Goal: Obtain resource: Download file/media

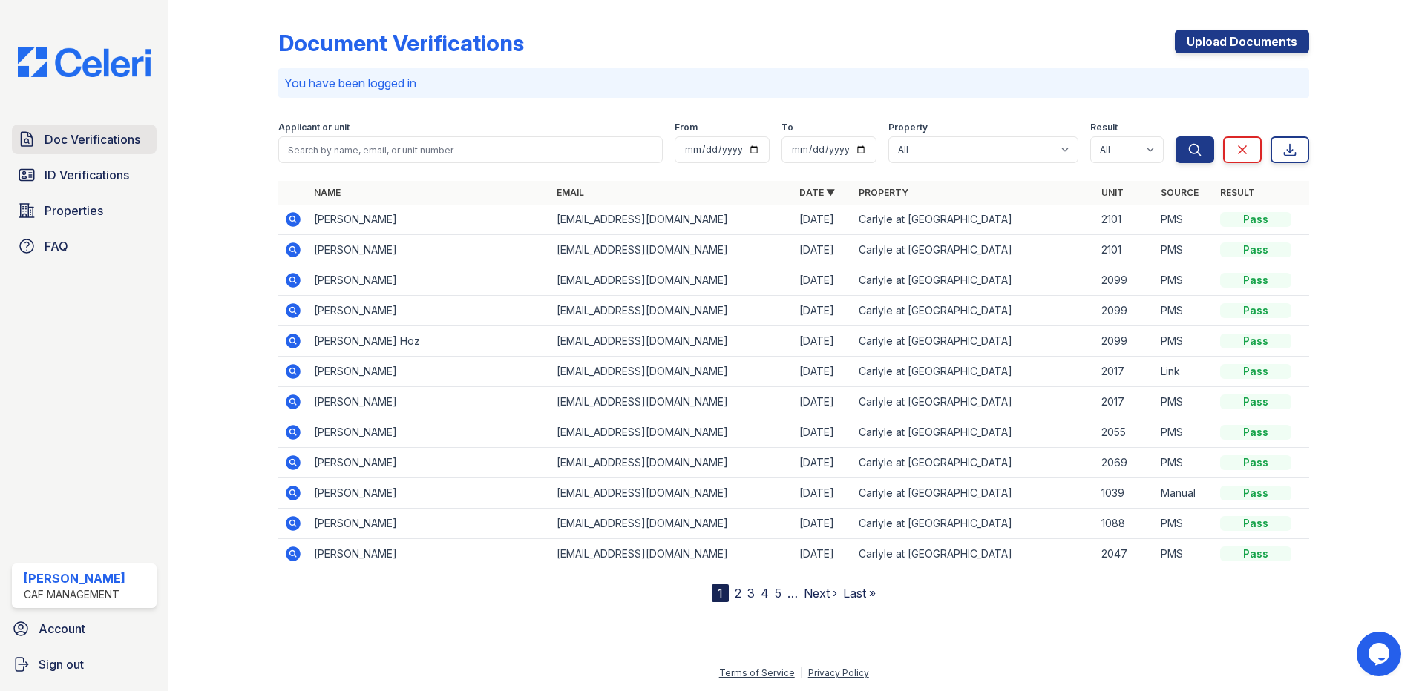
click at [142, 136] on link "Doc Verifications" at bounding box center [84, 140] width 145 height 30
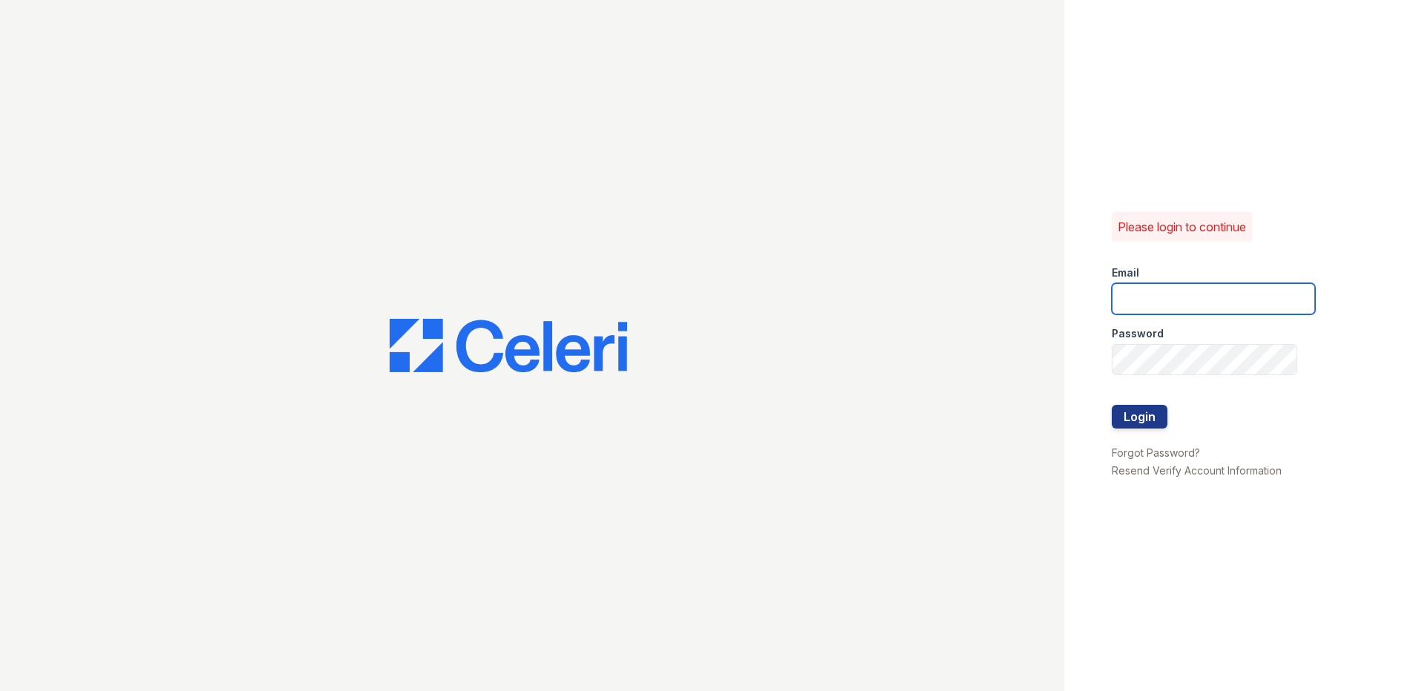
type input "carlylesouth2@cafmanagement.com"
click at [1151, 417] on button "Login" at bounding box center [1139, 417] width 56 height 24
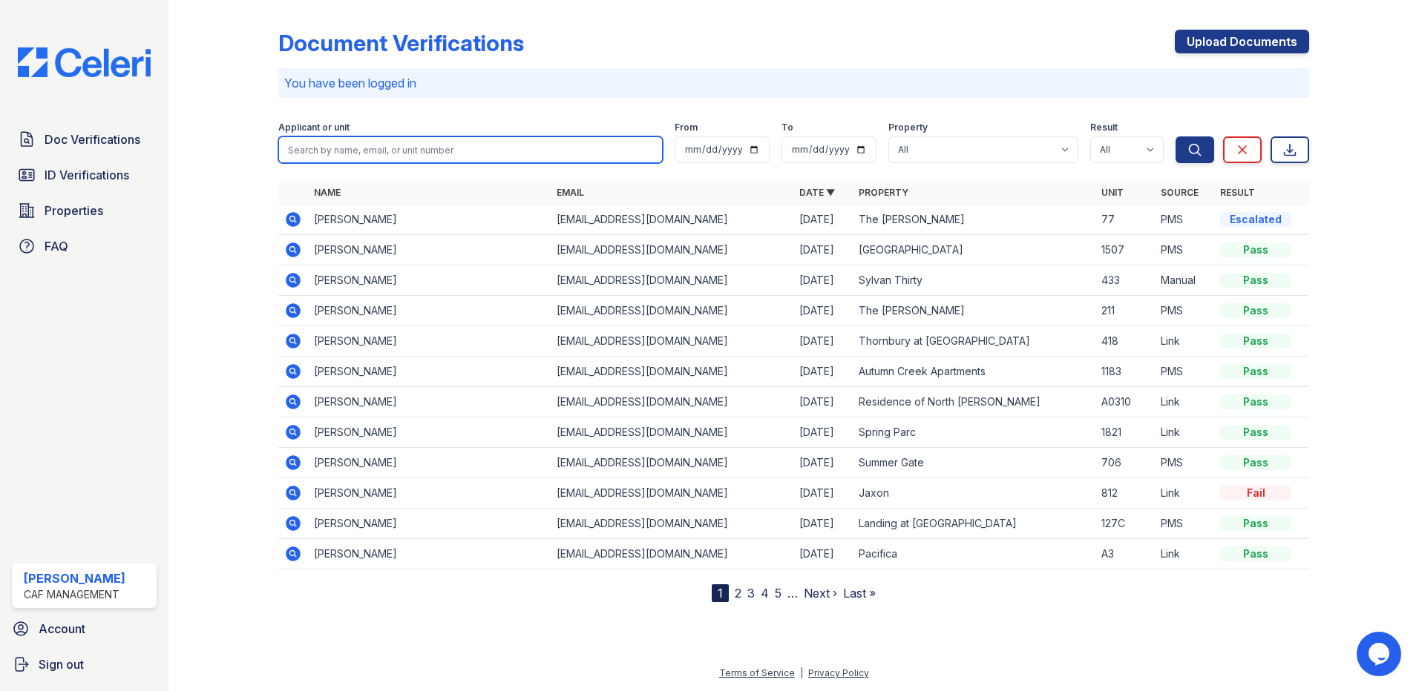
click at [367, 158] on input "search" at bounding box center [470, 150] width 384 height 27
type input "Greentree"
click at [1175, 137] on button "Search" at bounding box center [1194, 150] width 39 height 27
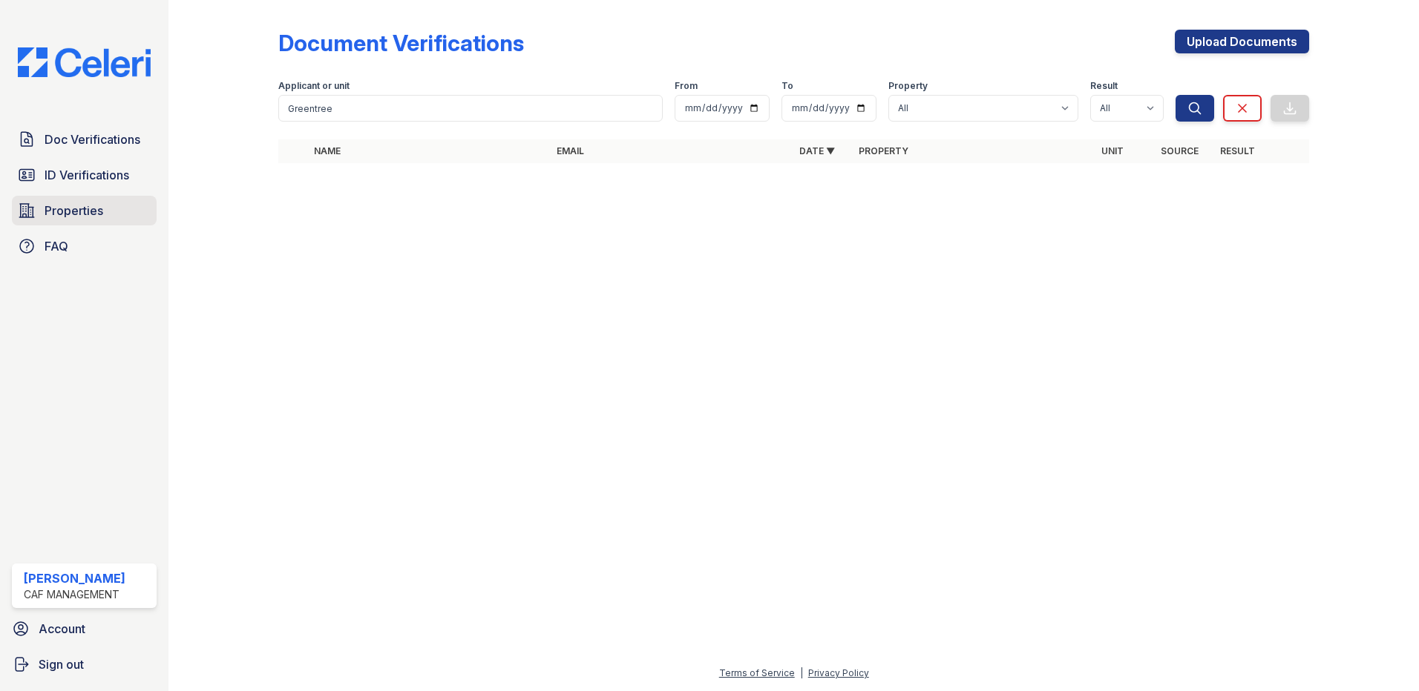
click at [82, 208] on span "Properties" at bounding box center [74, 211] width 59 height 18
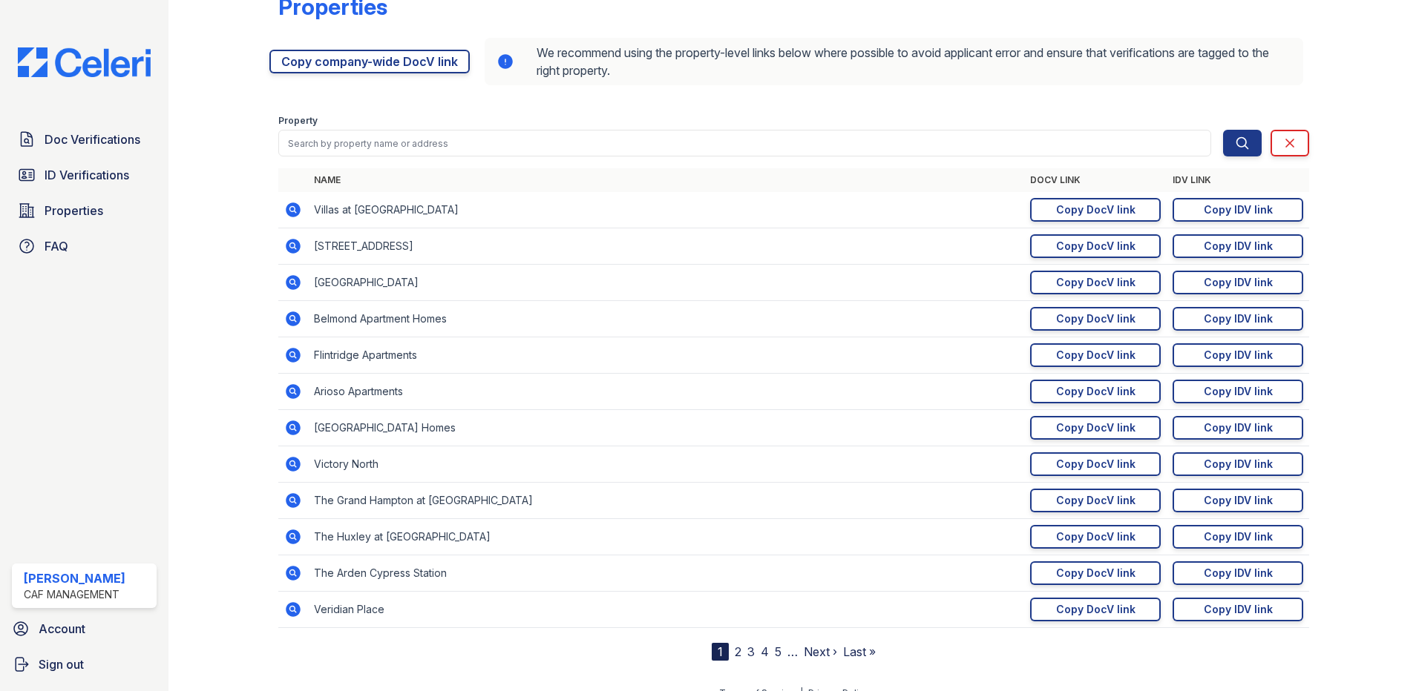
scroll to position [56, 0]
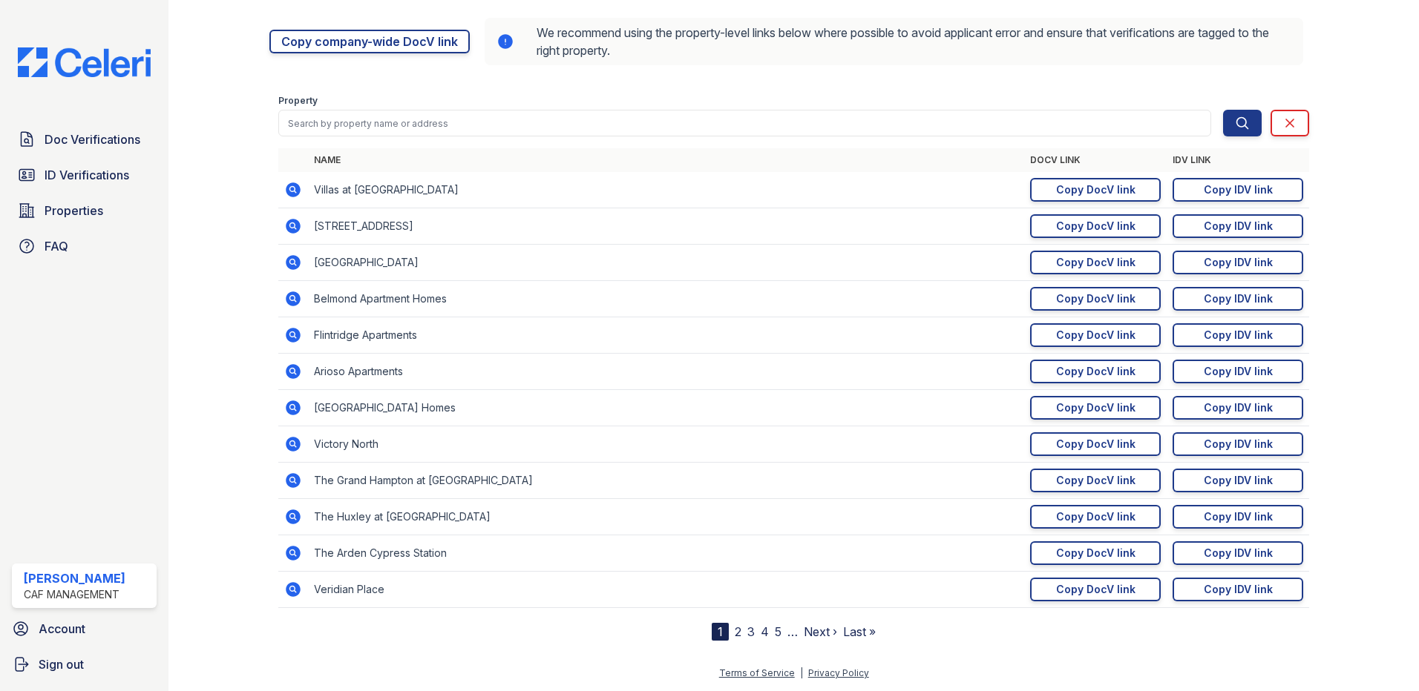
click at [735, 633] on link "2" at bounding box center [738, 632] width 7 height 15
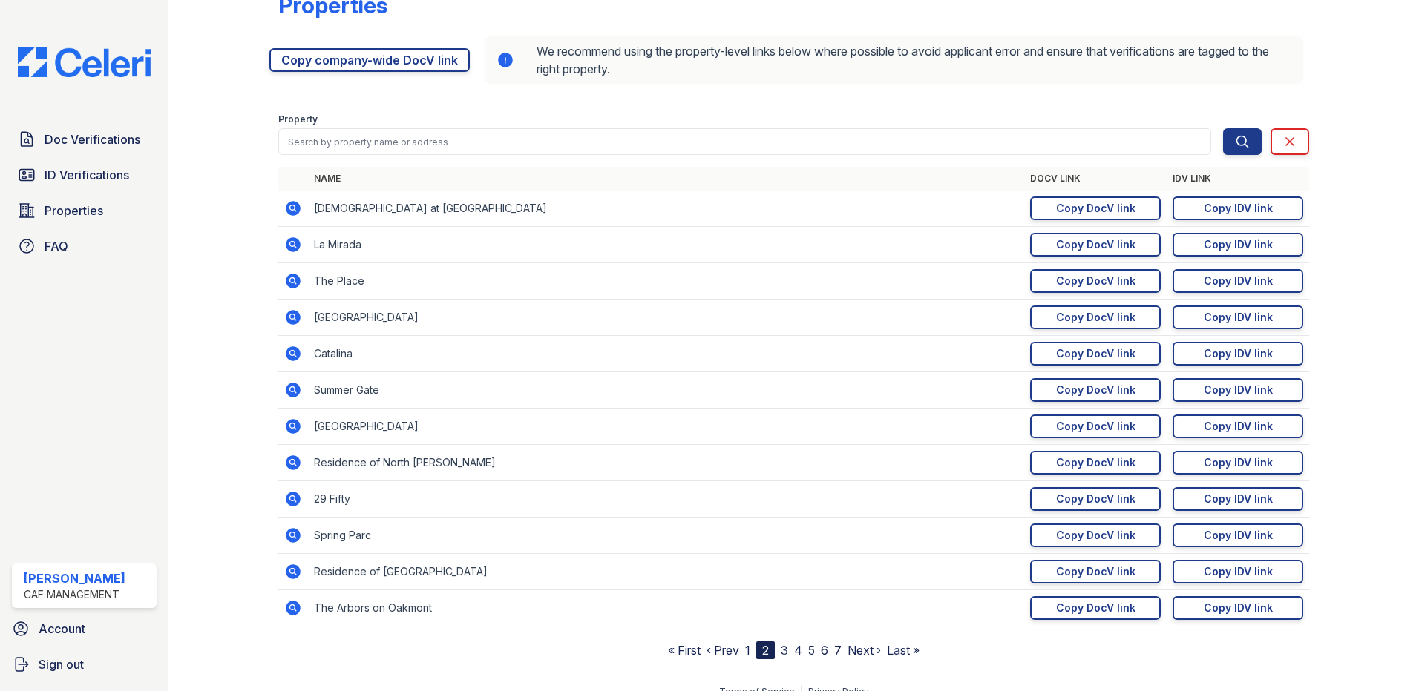
scroll to position [56, 0]
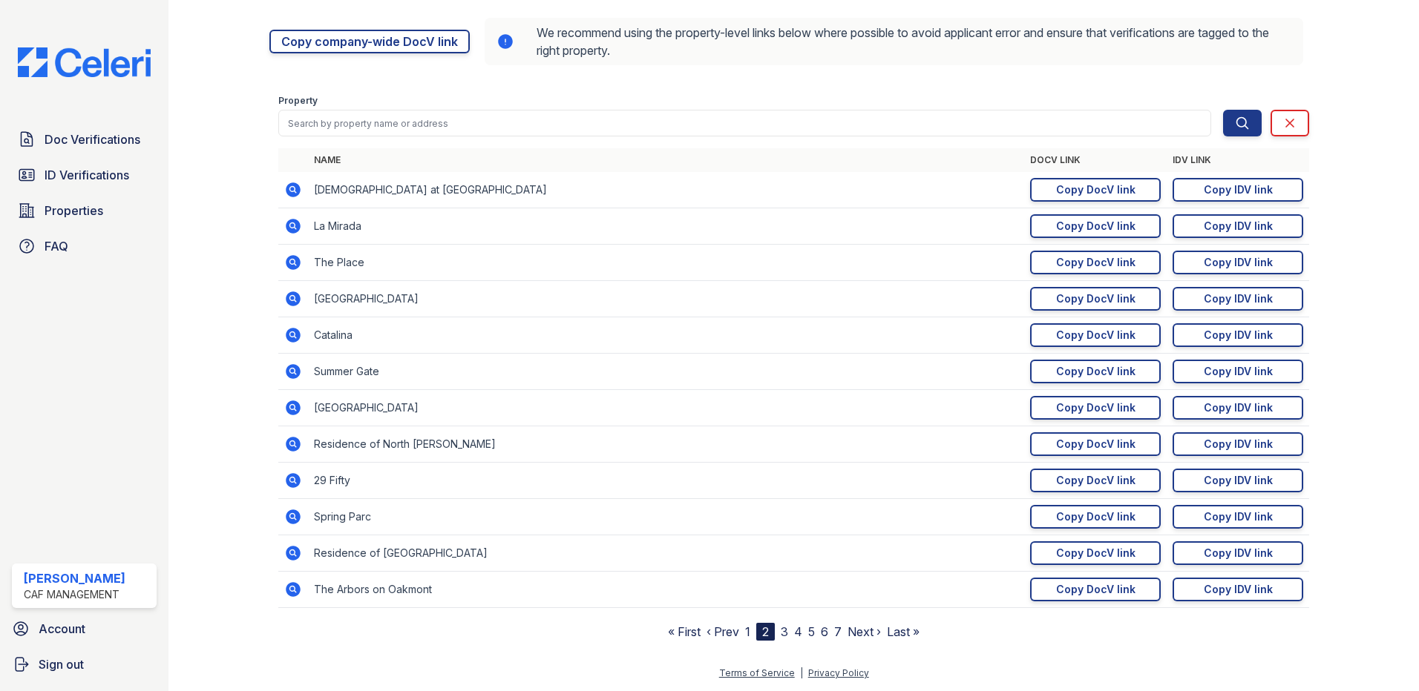
click at [781, 631] on link "3" at bounding box center [784, 632] width 7 height 15
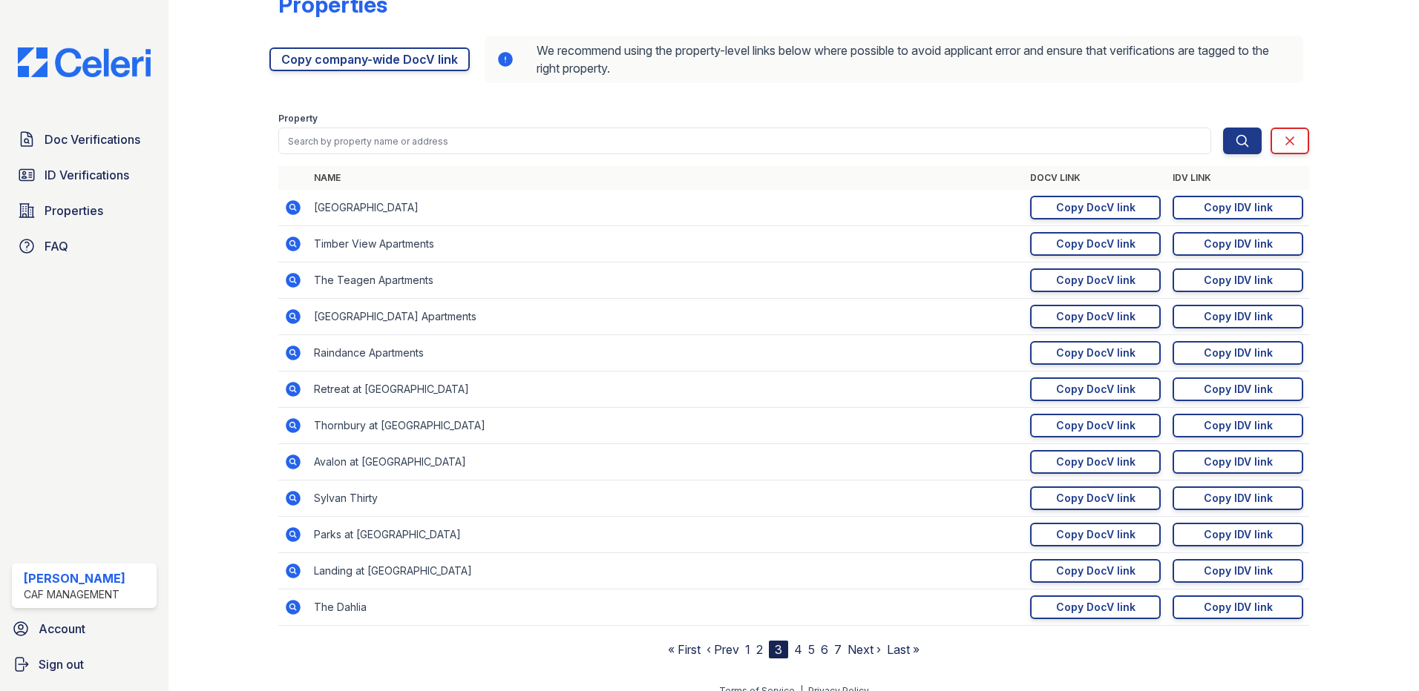
scroll to position [56, 0]
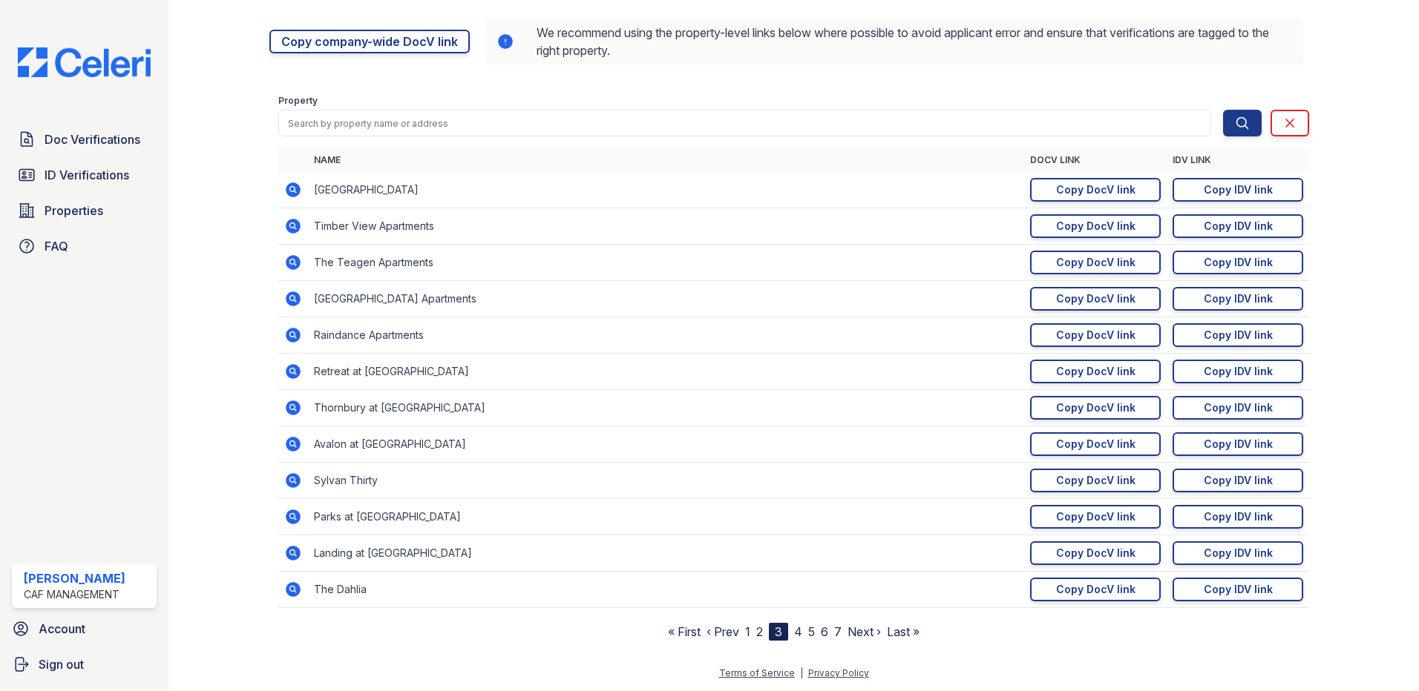
click at [795, 634] on link "4" at bounding box center [798, 632] width 8 height 15
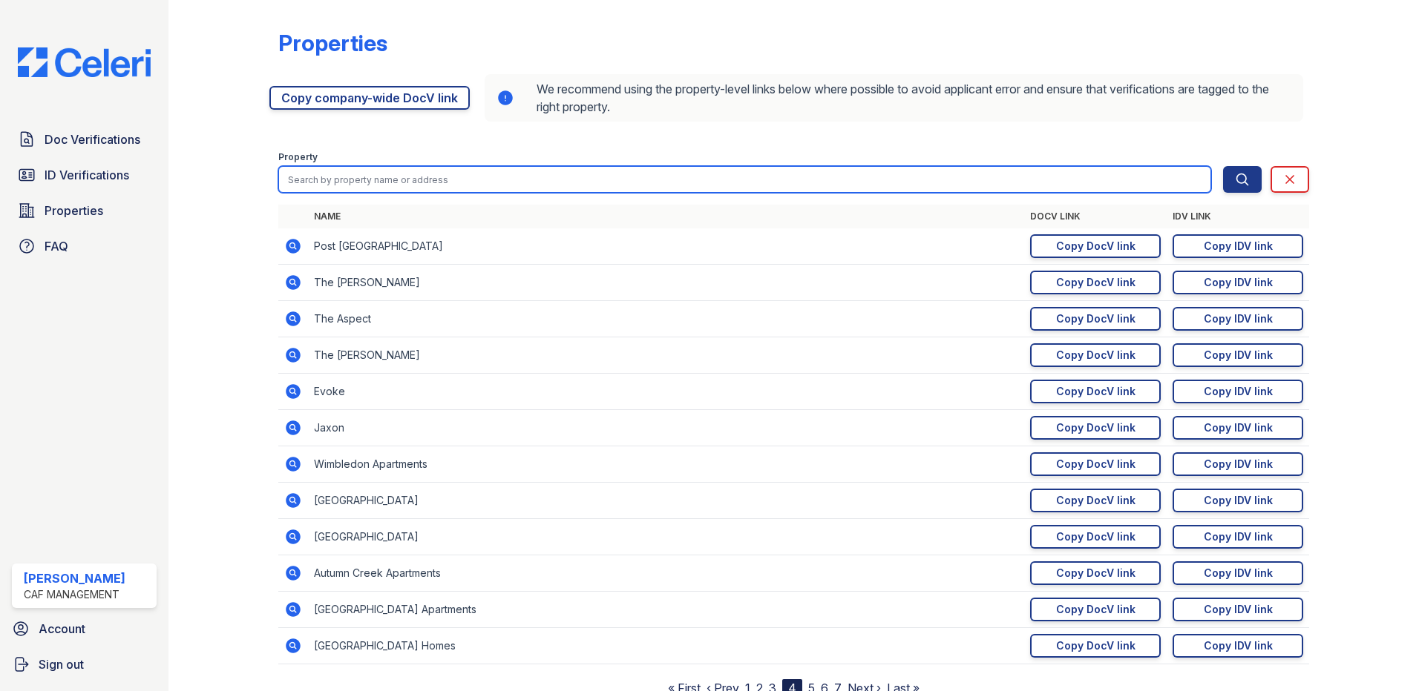
click at [1108, 175] on input "search" at bounding box center [744, 179] width 933 height 27
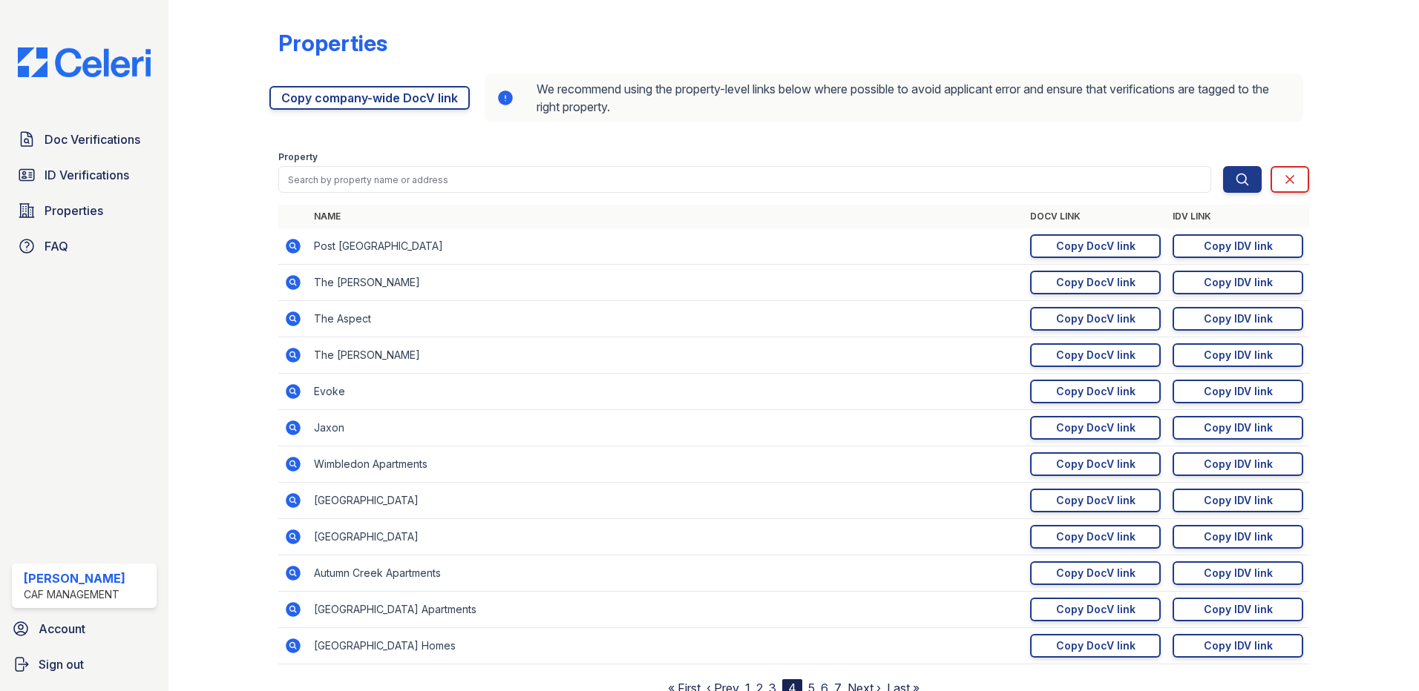
click at [286, 534] on icon at bounding box center [293, 537] width 15 height 15
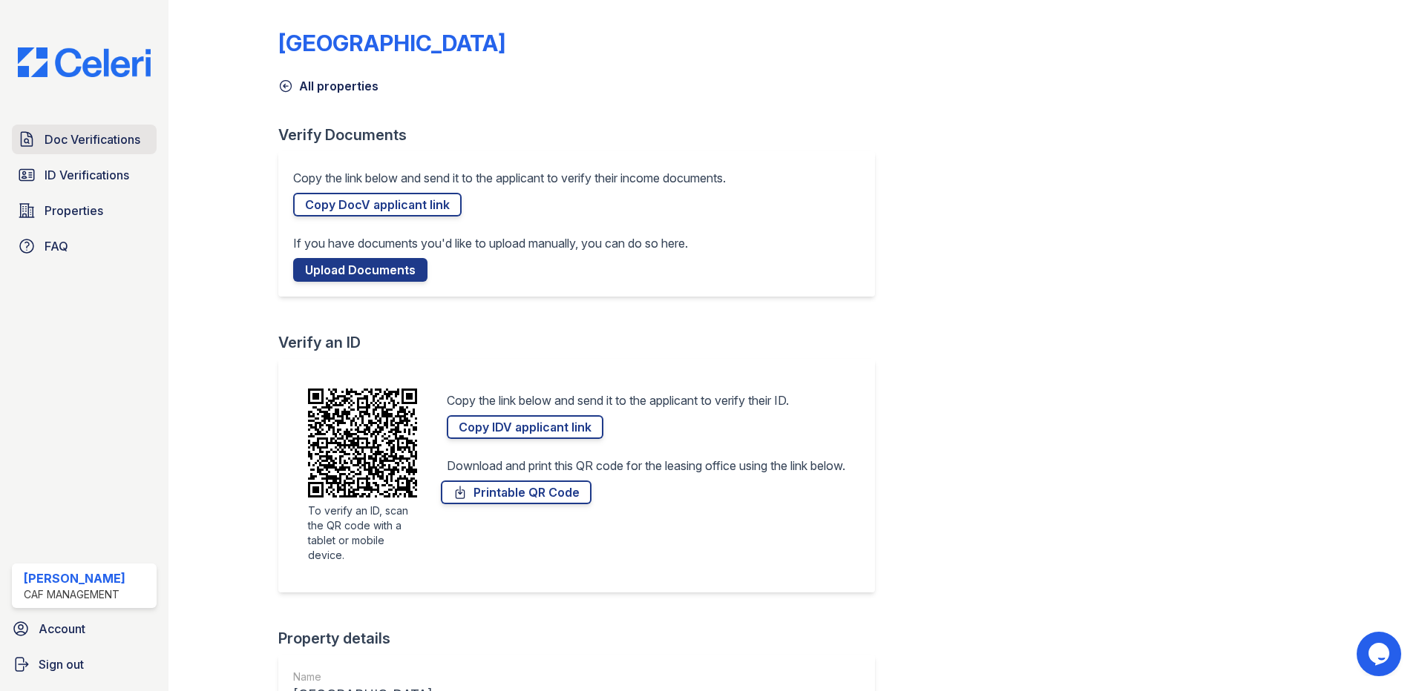
click at [76, 131] on span "Doc Verifications" at bounding box center [93, 140] width 96 height 18
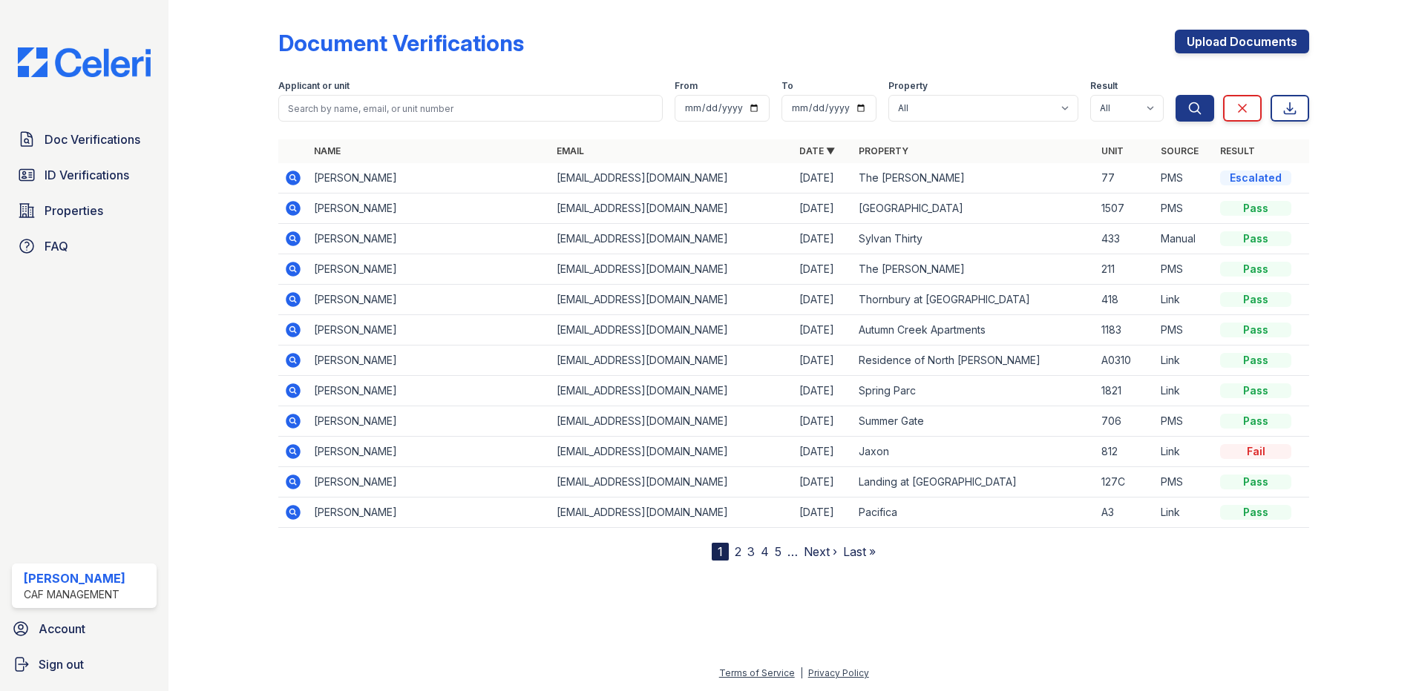
click at [890, 148] on link "Property" at bounding box center [883, 150] width 50 height 11
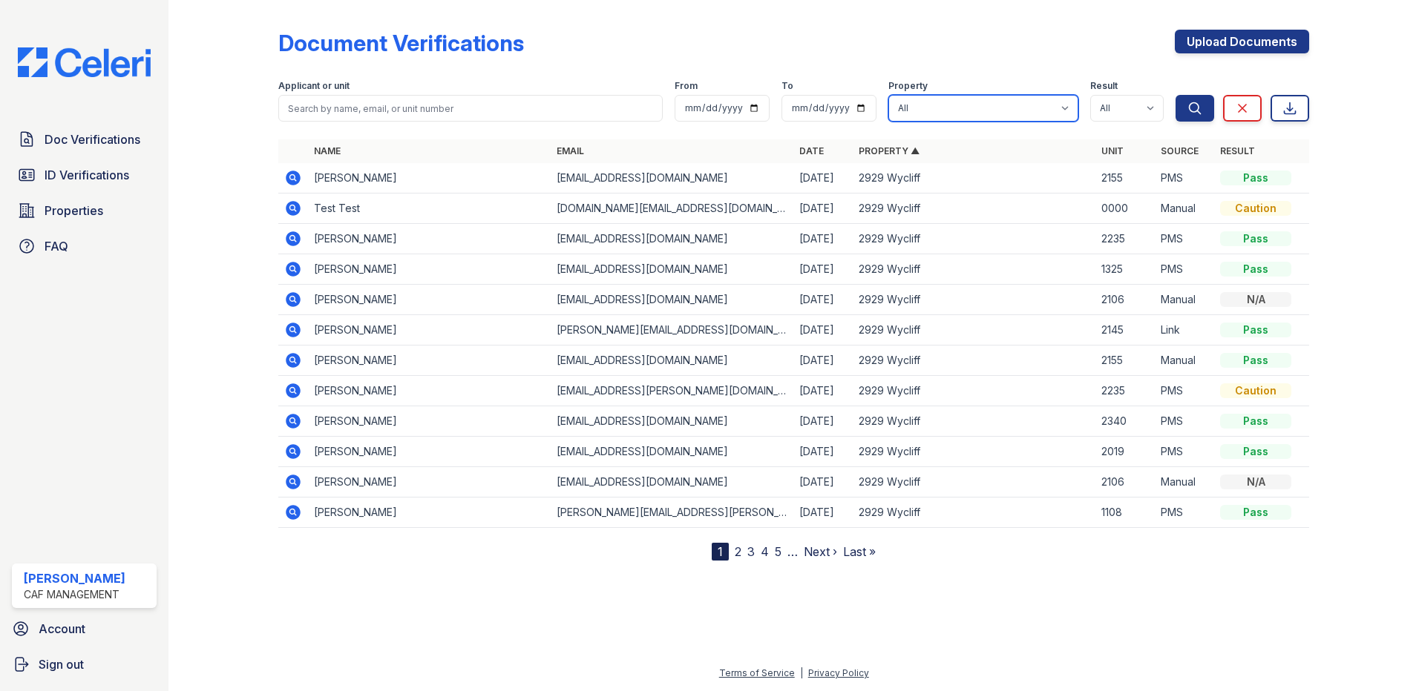
click at [944, 113] on select "All 2929 Wycliff 29 Fifty 4443 Ocean Drive Arioso Apartments Artisan Park Apart…" at bounding box center [983, 108] width 190 height 27
select select "4413"
click at [889, 95] on select "All 2929 Wycliff 29 Fifty 4443 Ocean Drive Arioso Apartments Artisan Park Apart…" at bounding box center [983, 108] width 190 height 27
click at [1177, 107] on div "Applicant or unit From To Property All 2929 Wycliff 29 Fifty 4443 Ocean Drive A…" at bounding box center [793, 97] width 1031 height 47
click at [1182, 109] on button "Search" at bounding box center [1194, 108] width 39 height 27
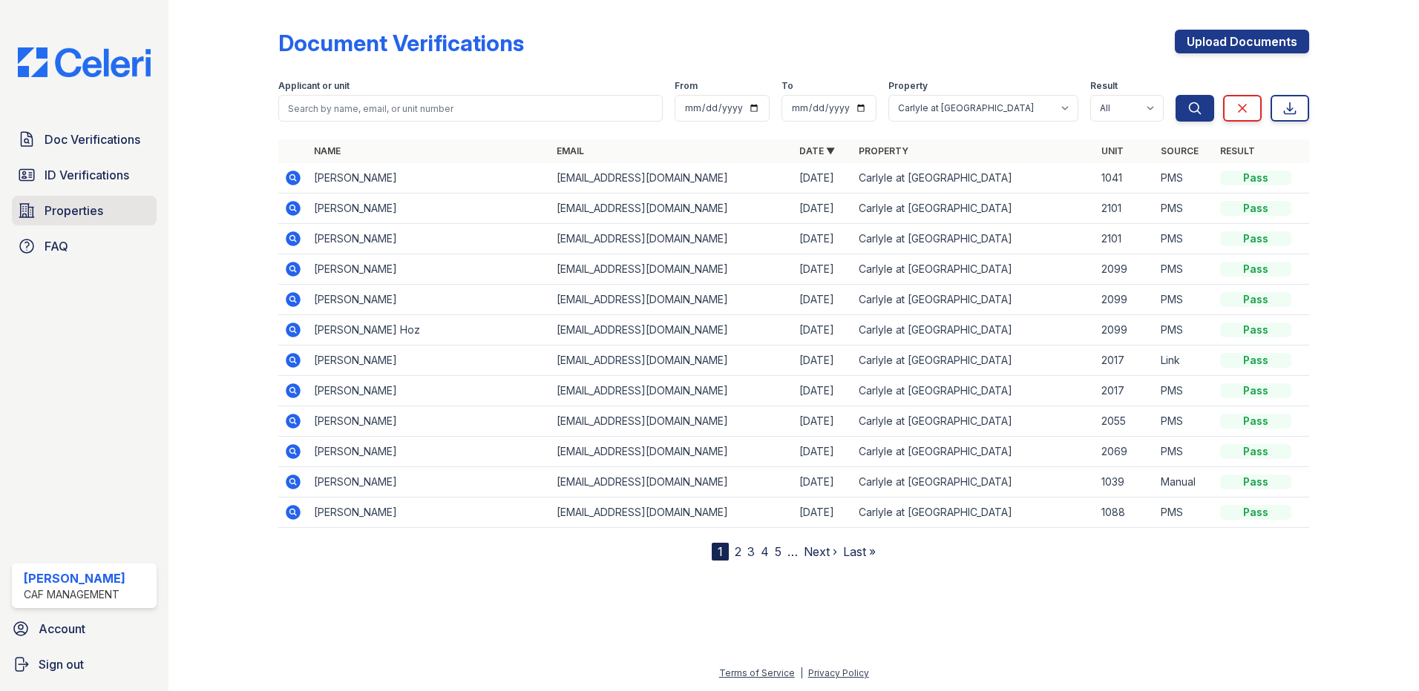
click at [105, 203] on link "Properties" at bounding box center [84, 211] width 145 height 30
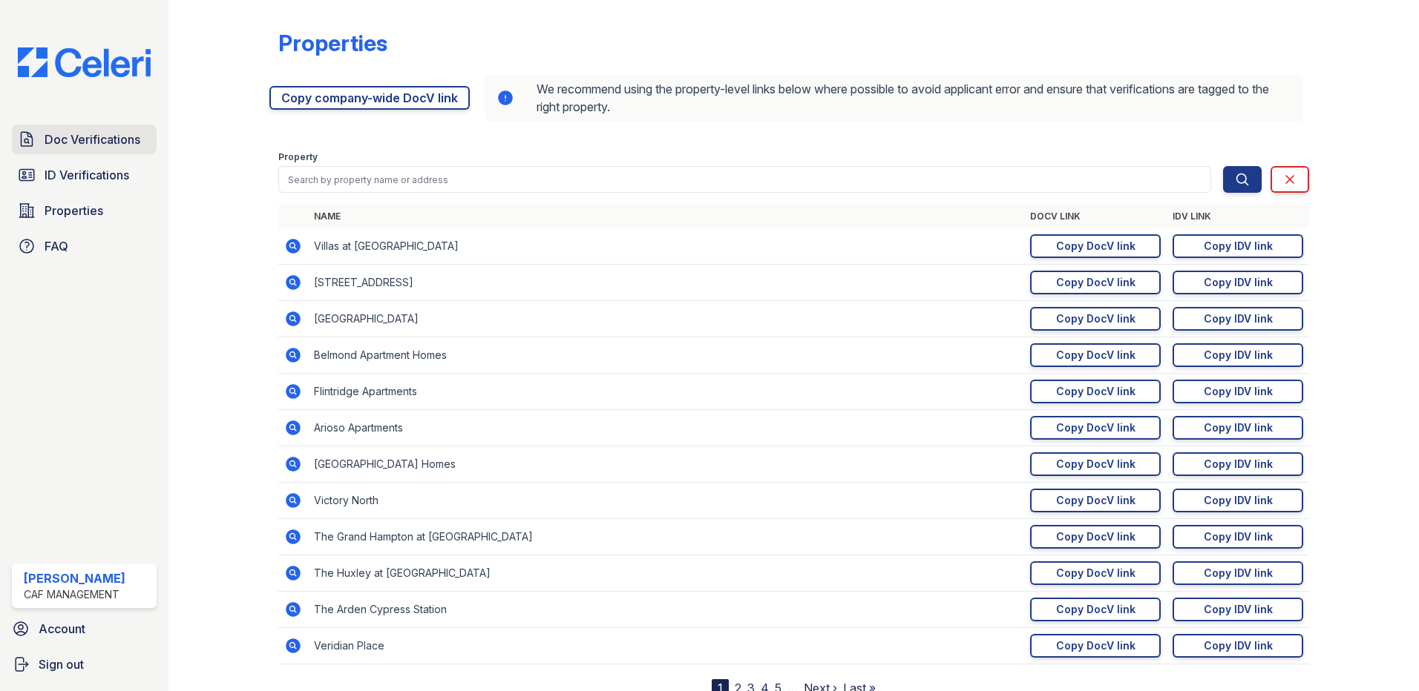
click at [87, 151] on link "Doc Verifications" at bounding box center [84, 140] width 145 height 30
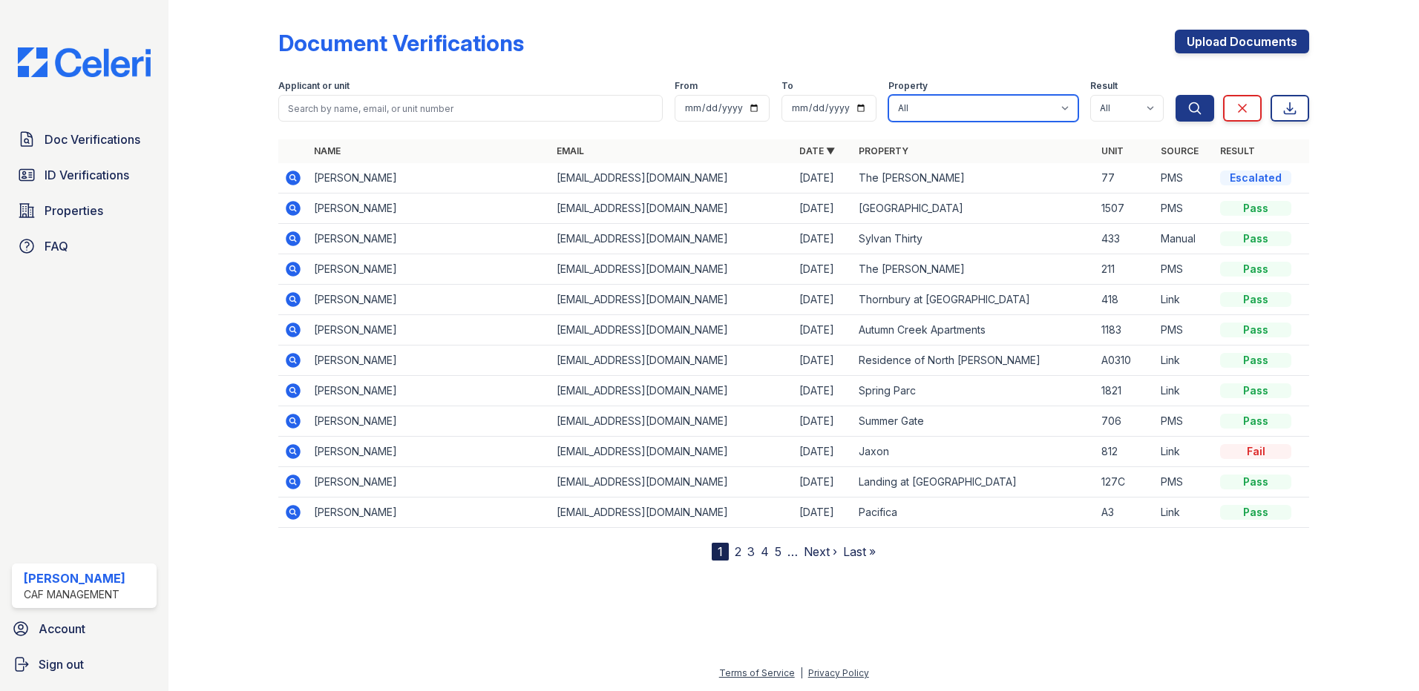
click at [921, 108] on select "All 2929 Wycliff 29 Fifty 4443 Ocean Drive Arioso Apartments Artisan Park Apart…" at bounding box center [983, 108] width 190 height 27
select select "4418"
click at [889, 95] on select "All 2929 Wycliff 29 Fifty 4443 Ocean Drive Arioso Apartments Artisan Park Apart…" at bounding box center [983, 108] width 190 height 27
click at [1202, 108] on button "Search" at bounding box center [1194, 108] width 39 height 27
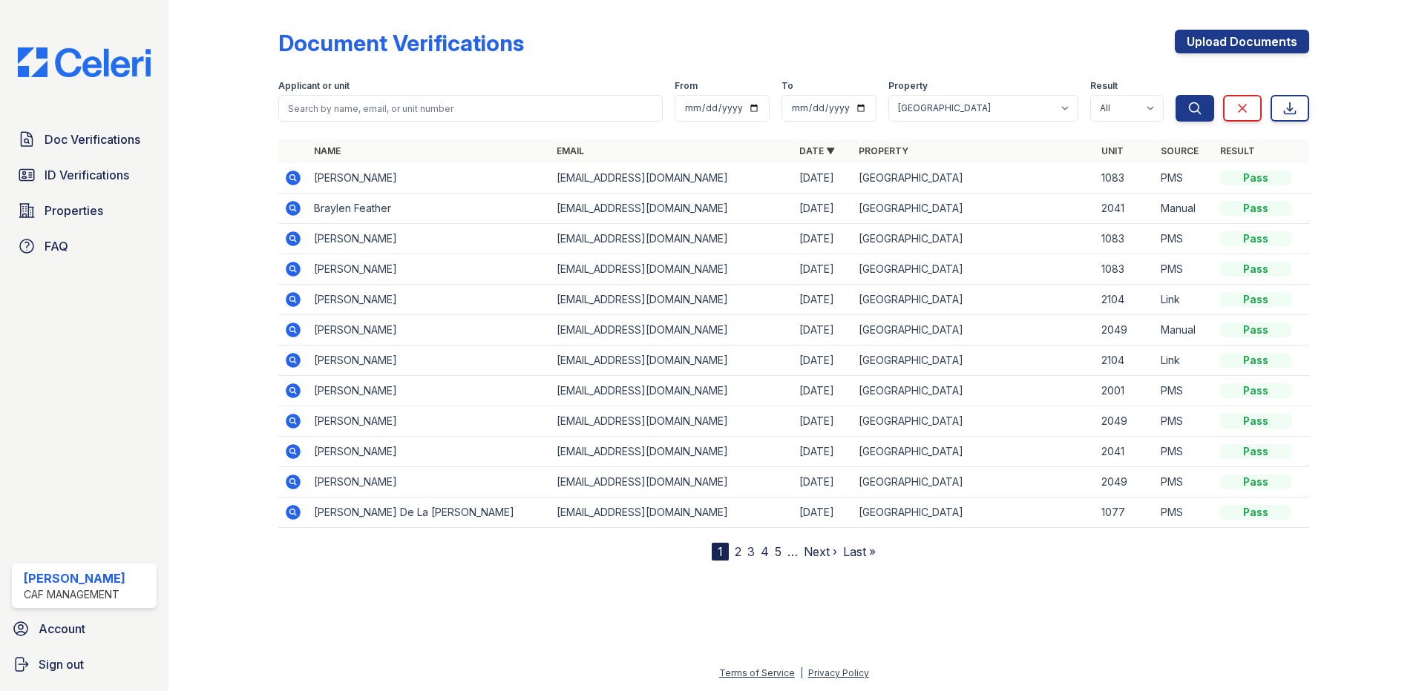
click at [735, 551] on link "2" at bounding box center [738, 552] width 7 height 15
click at [739, 552] on nav "« First ‹ Prev 1 2 3 4 5 6 … Next › Last »" at bounding box center [793, 552] width 254 height 18
click at [1149, 100] on select "All Pass Caution Fail N/a" at bounding box center [1126, 108] width 73 height 27
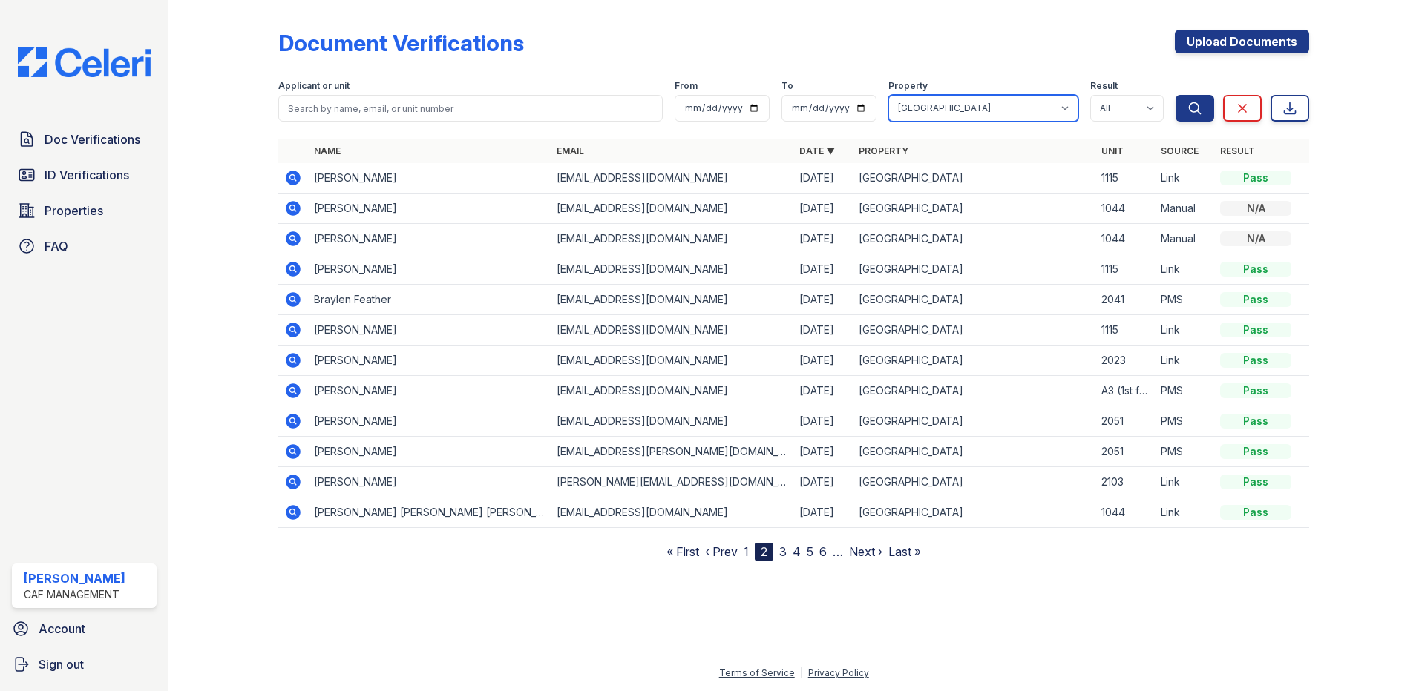
click at [1057, 99] on select "All 2929 Wycliff 29 Fifty 4443 Ocean Drive Arioso Apartments Artisan Park Apart…" at bounding box center [983, 108] width 190 height 27
select select "4417"
click at [889, 95] on select "All 2929 Wycliff 29 Fifty 4443 Ocean Drive Arioso Apartments Artisan Park Apart…" at bounding box center [983, 108] width 190 height 27
click at [1187, 111] on button "Search" at bounding box center [1194, 108] width 39 height 27
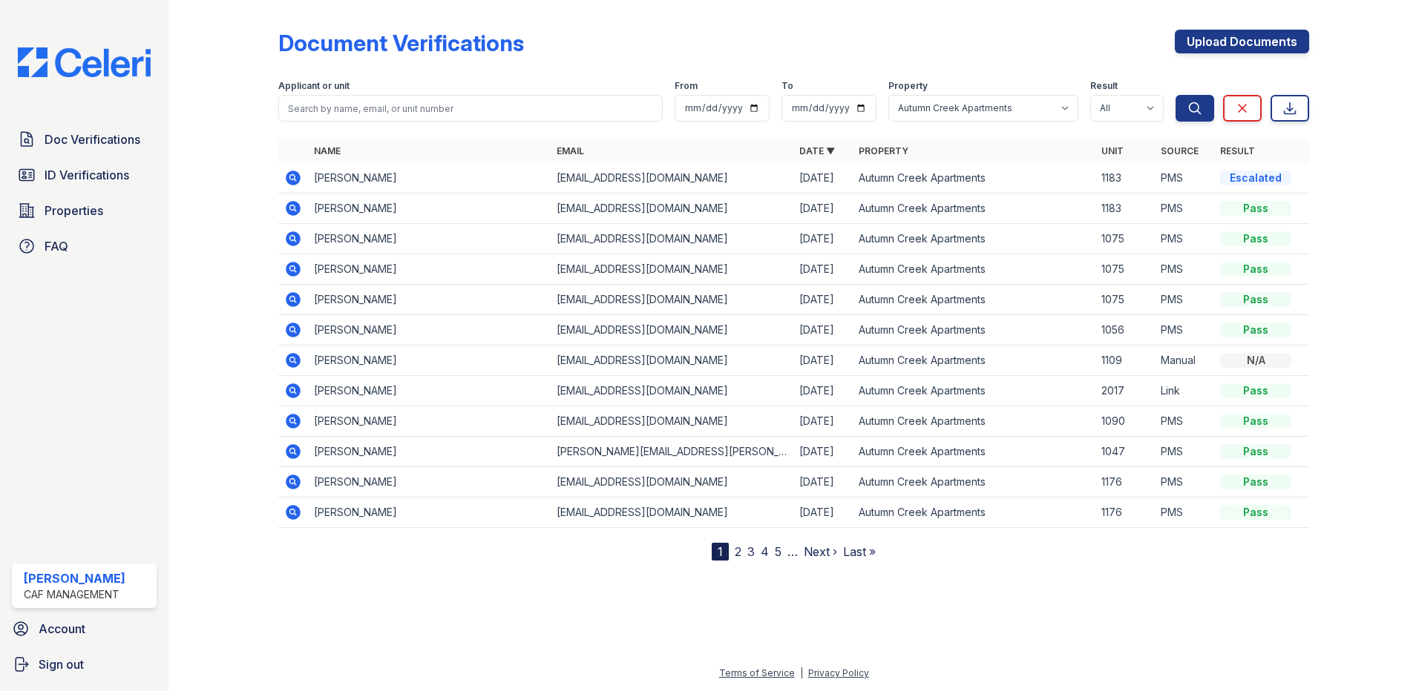
click at [295, 175] on icon at bounding box center [293, 178] width 18 height 18
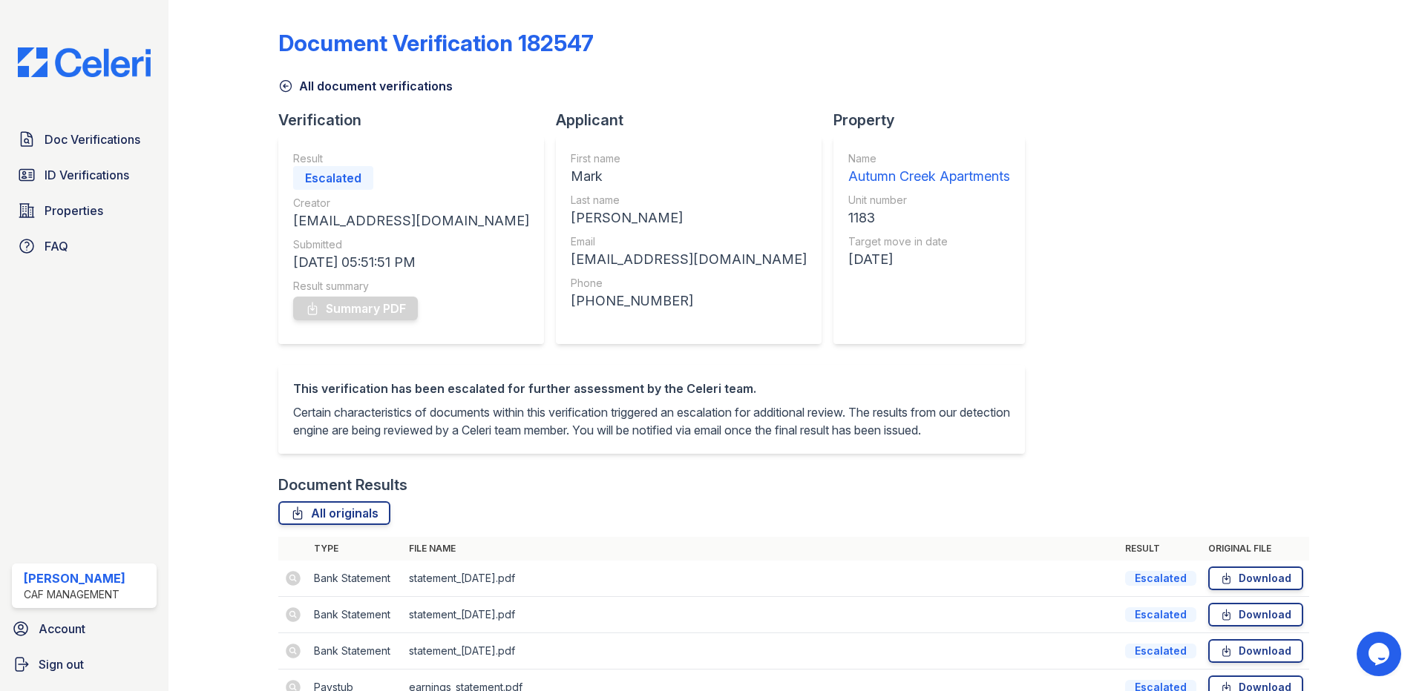
drag, startPoint x: 302, startPoint y: 598, endPoint x: 367, endPoint y: 597, distance: 64.6
click at [301, 597] on td at bounding box center [293, 579] width 30 height 36
click at [1208, 591] on link "Download" at bounding box center [1255, 579] width 95 height 24
click at [289, 83] on icon at bounding box center [285, 86] width 15 height 15
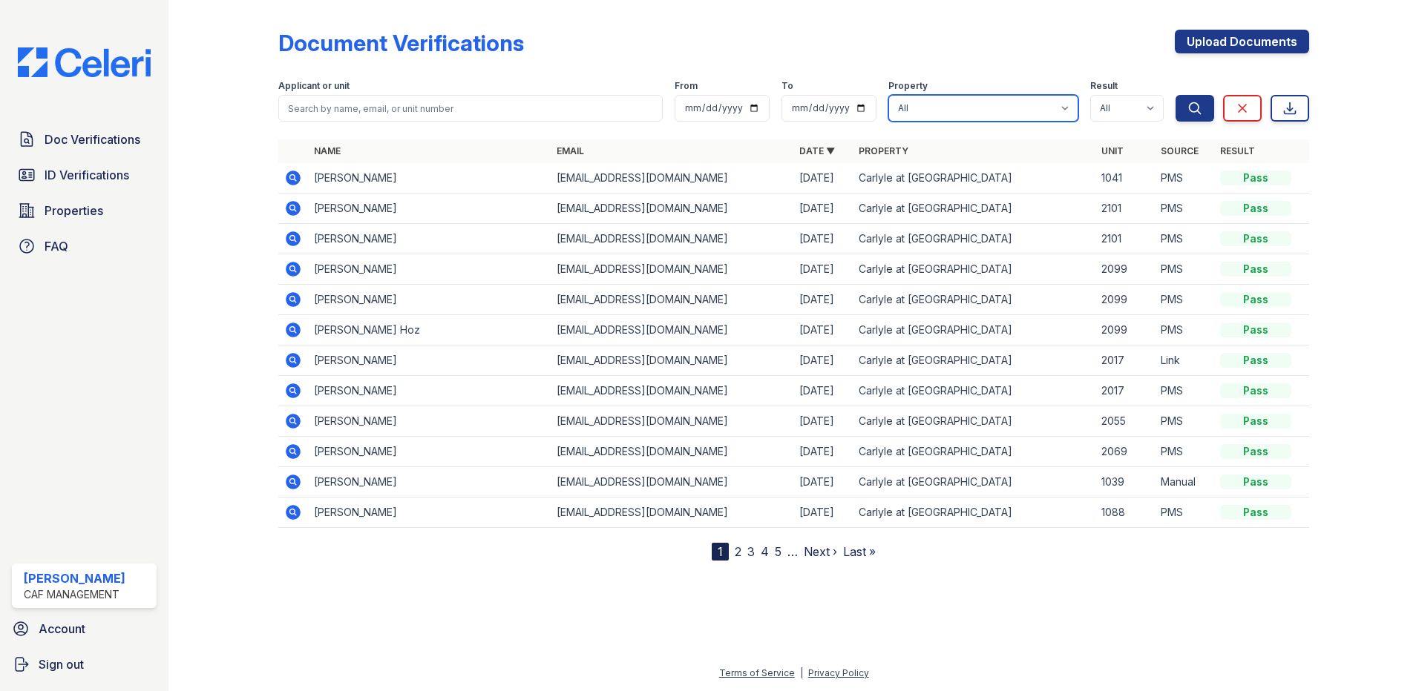
click at [901, 110] on select "All Carlyle at [GEOGRAPHIC_DATA]" at bounding box center [983, 108] width 190 height 27
select select "4413"
click at [889, 95] on select "All Carlyle at [GEOGRAPHIC_DATA]" at bounding box center [983, 108] width 190 height 27
click at [1190, 113] on icon "submit" at bounding box center [1194, 108] width 15 height 15
click at [107, 169] on span "ID Verifications" at bounding box center [87, 175] width 85 height 18
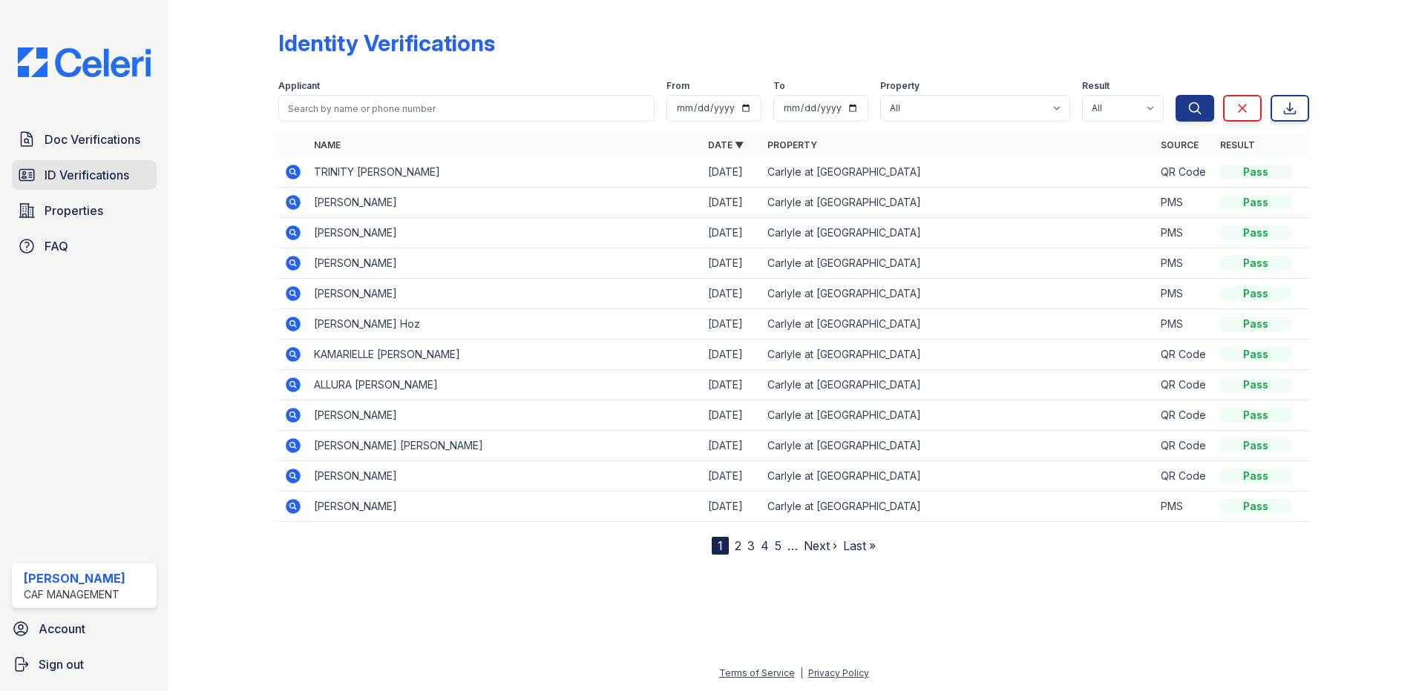
click at [128, 174] on span "ID Verifications" at bounding box center [87, 175] width 85 height 18
click at [135, 131] on span "Doc Verifications" at bounding box center [93, 140] width 96 height 18
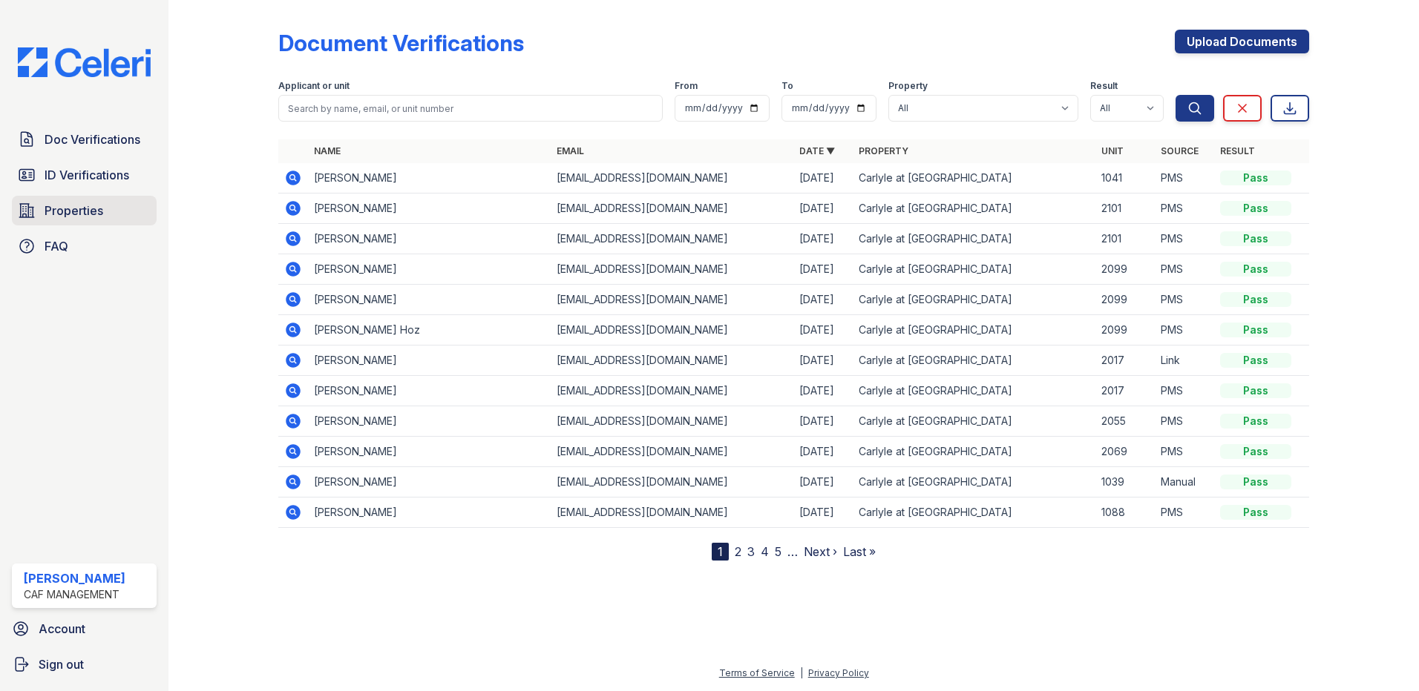
click at [111, 212] on link "Properties" at bounding box center [84, 211] width 145 height 30
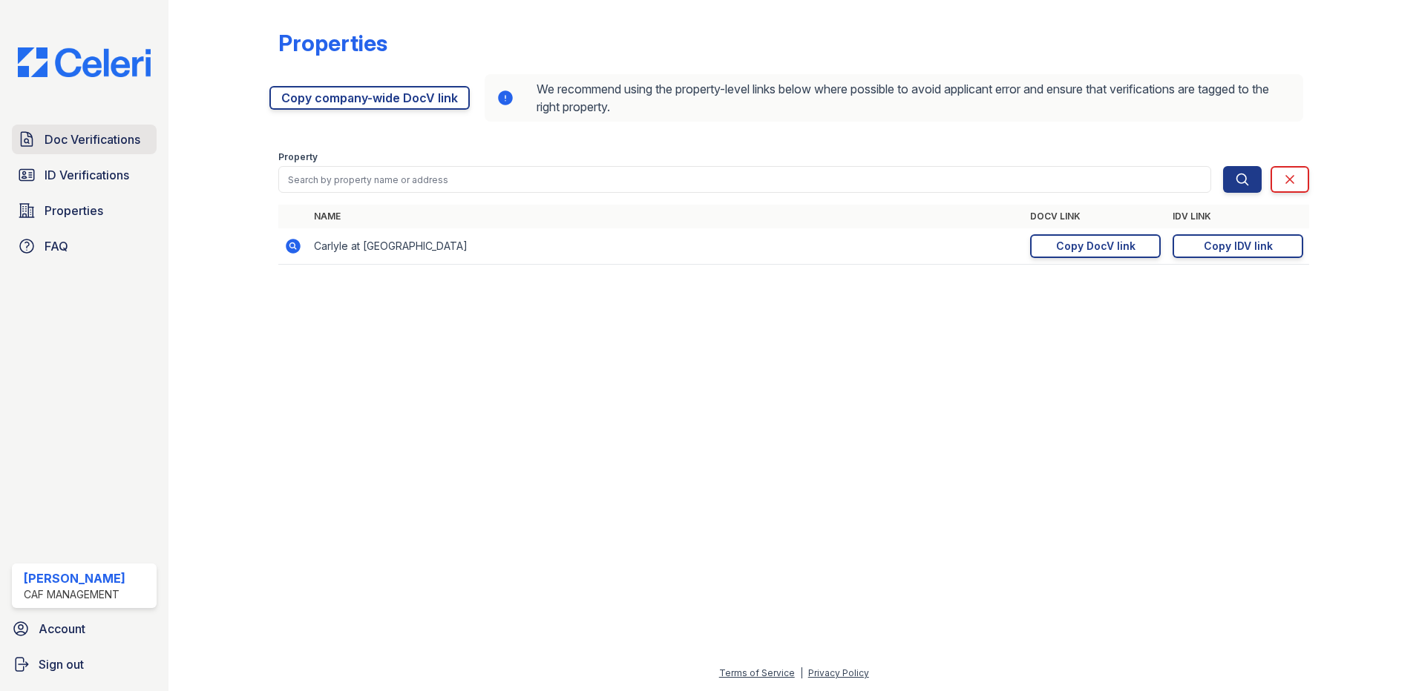
click at [129, 148] on span "Doc Verifications" at bounding box center [93, 140] width 96 height 18
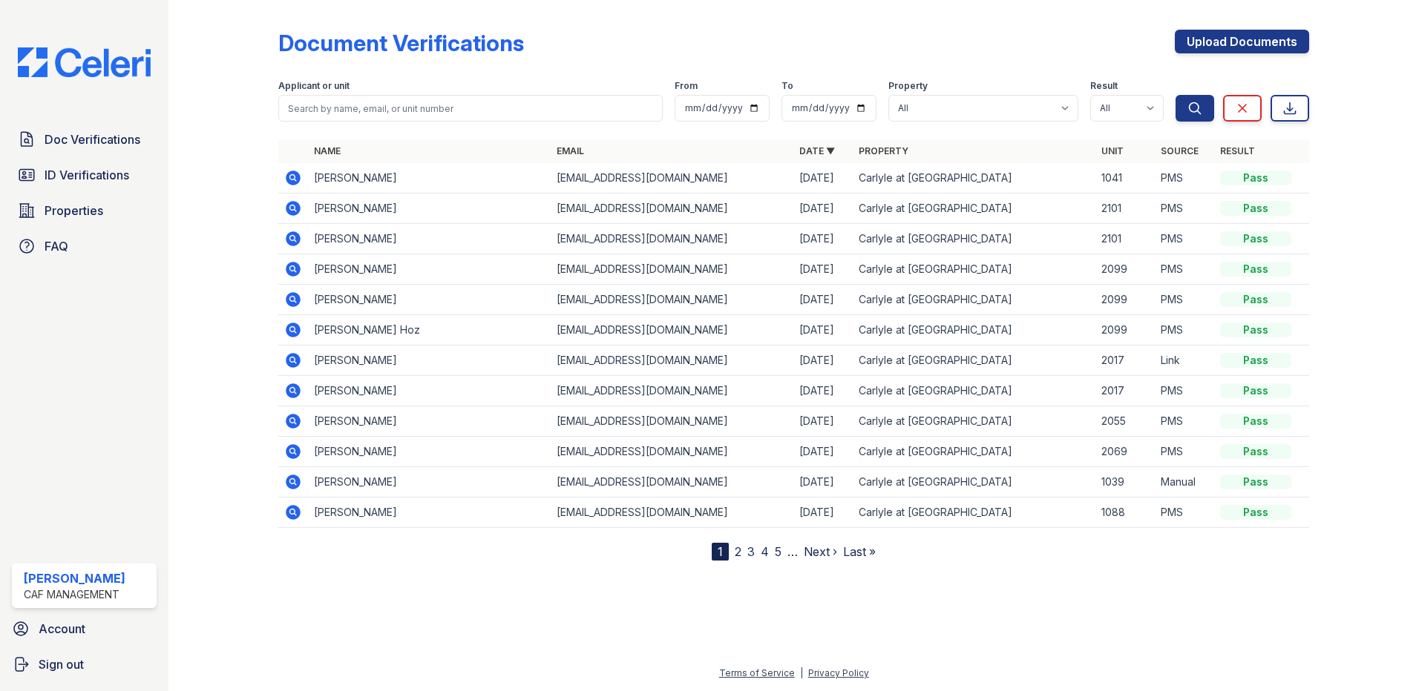
drag, startPoint x: 126, startPoint y: 144, endPoint x: 33, endPoint y: 192, distance: 105.2
